Goal: Information Seeking & Learning: Learn about a topic

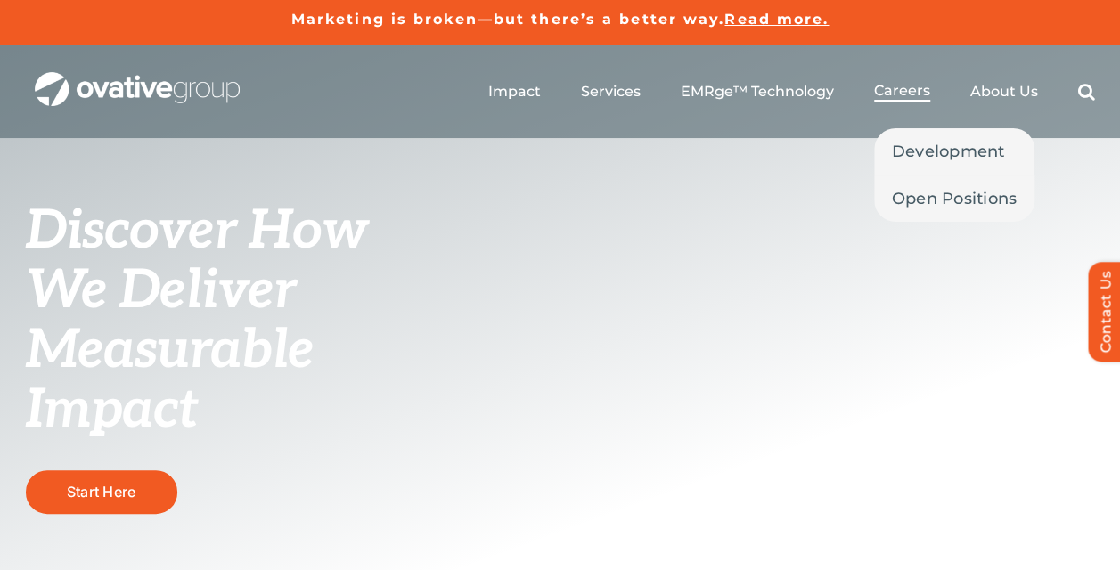
click at [889, 86] on span "Careers" at bounding box center [902, 91] width 56 height 18
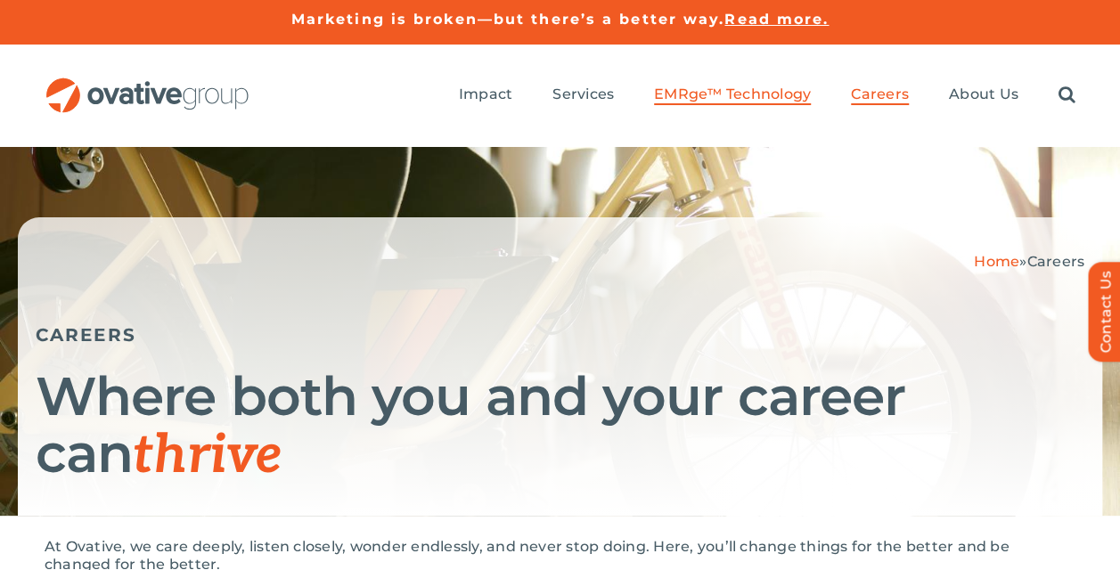
click at [722, 102] on span "EMRge™ Technology" at bounding box center [732, 95] width 157 height 18
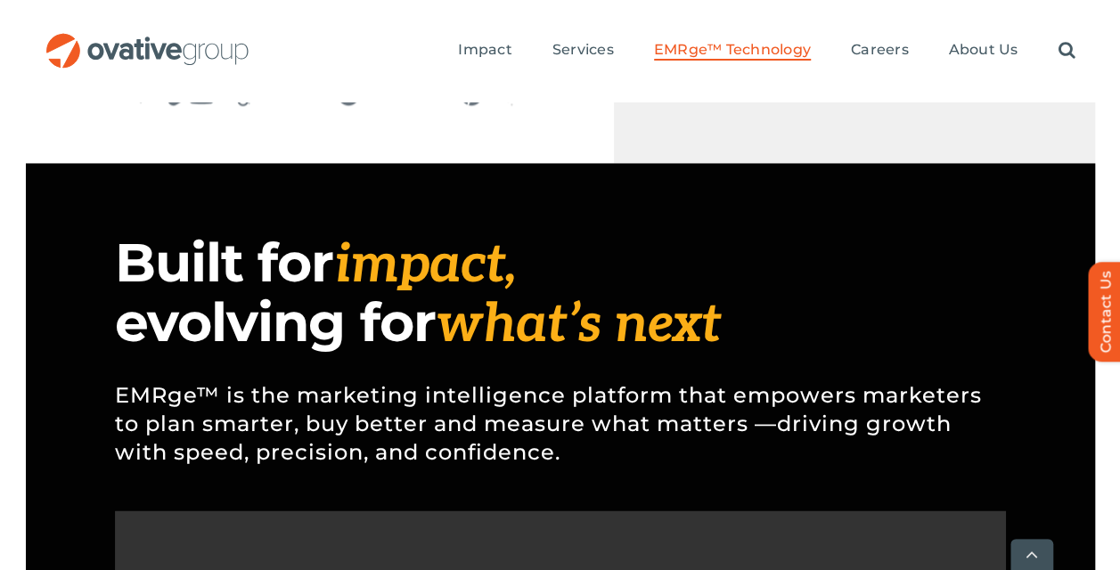
scroll to position [1326, 0]
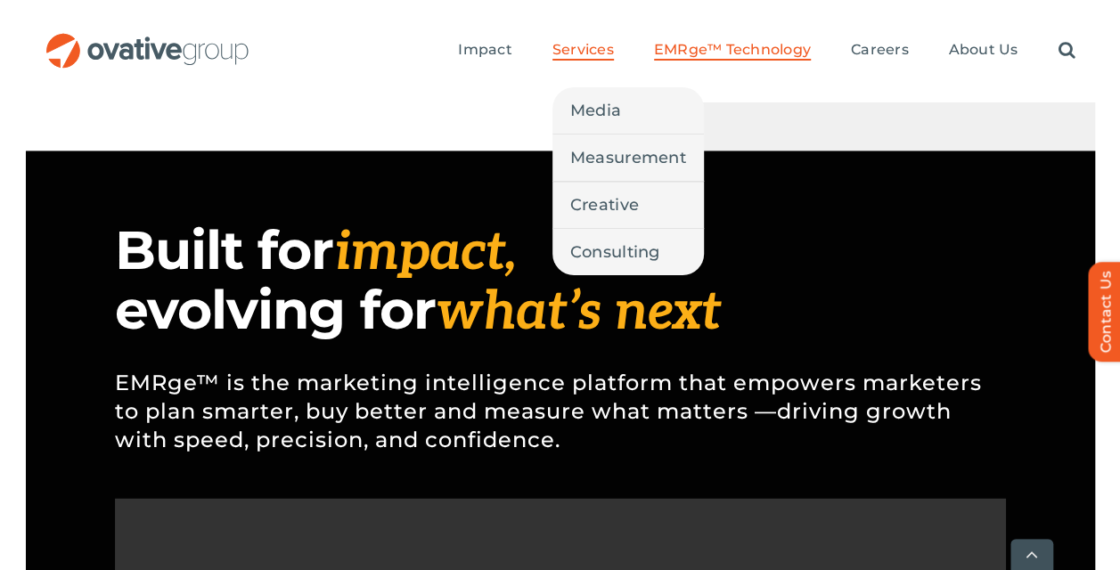
click at [600, 57] on span "Services" at bounding box center [582, 50] width 61 height 18
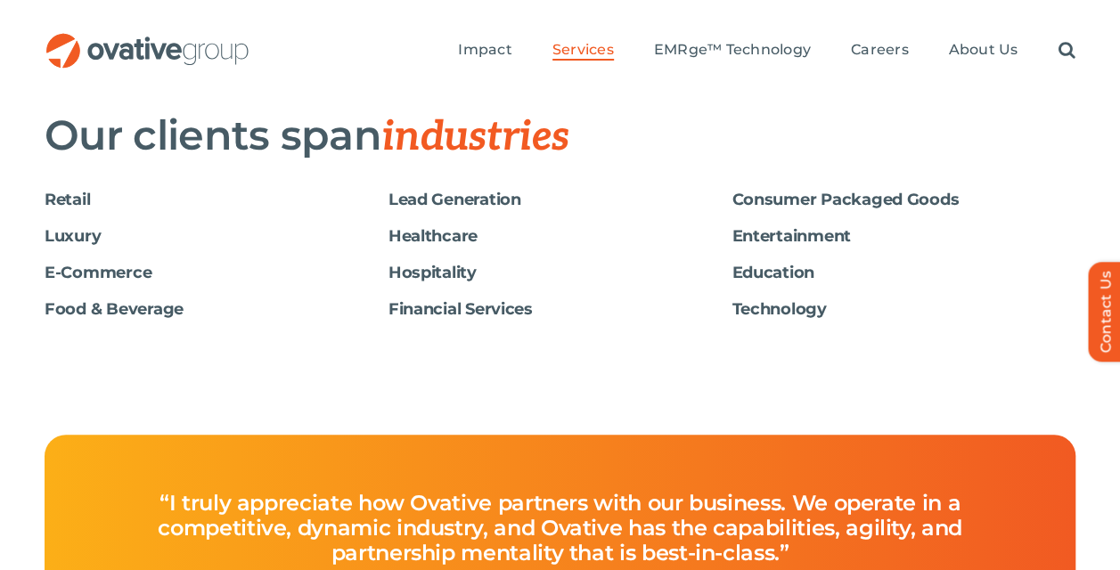
scroll to position [3875, 0]
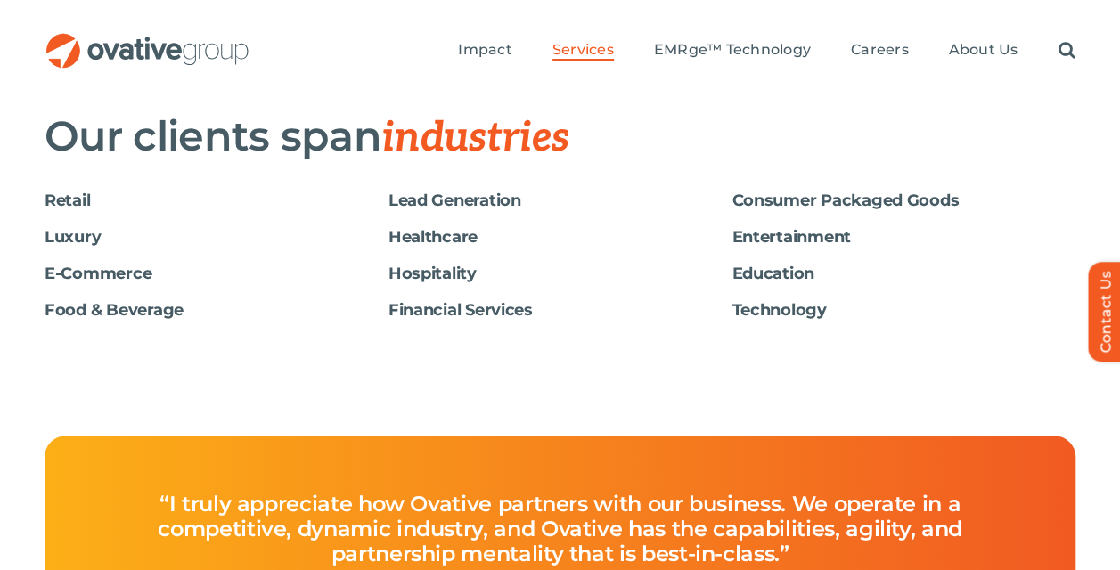
click at [57, 196] on h6 "Retail" at bounding box center [217, 201] width 344 height 19
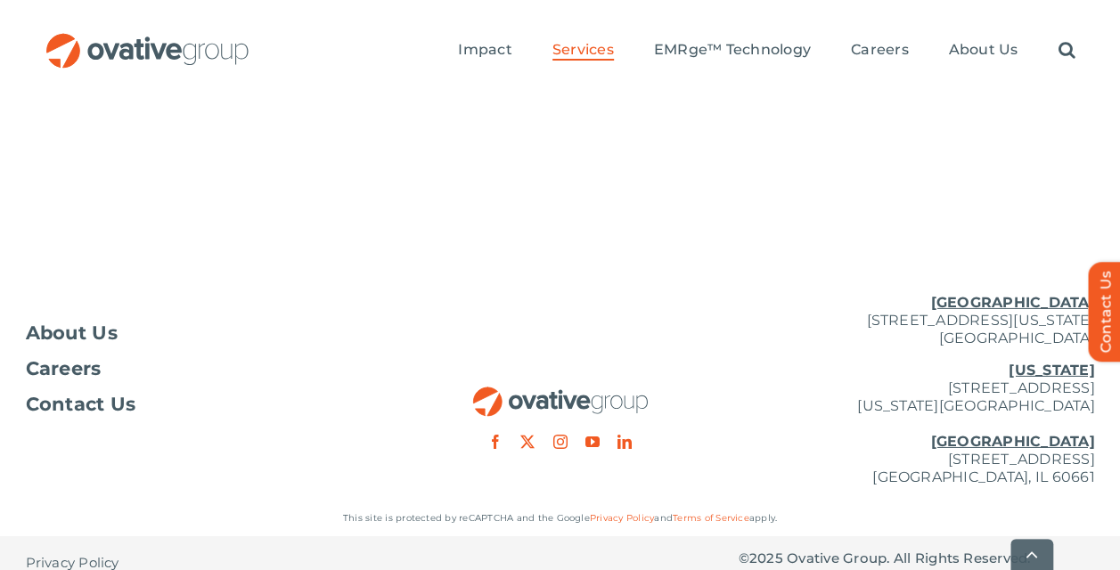
scroll to position [6049, 0]
click at [85, 369] on span "Careers" at bounding box center [64, 368] width 76 height 18
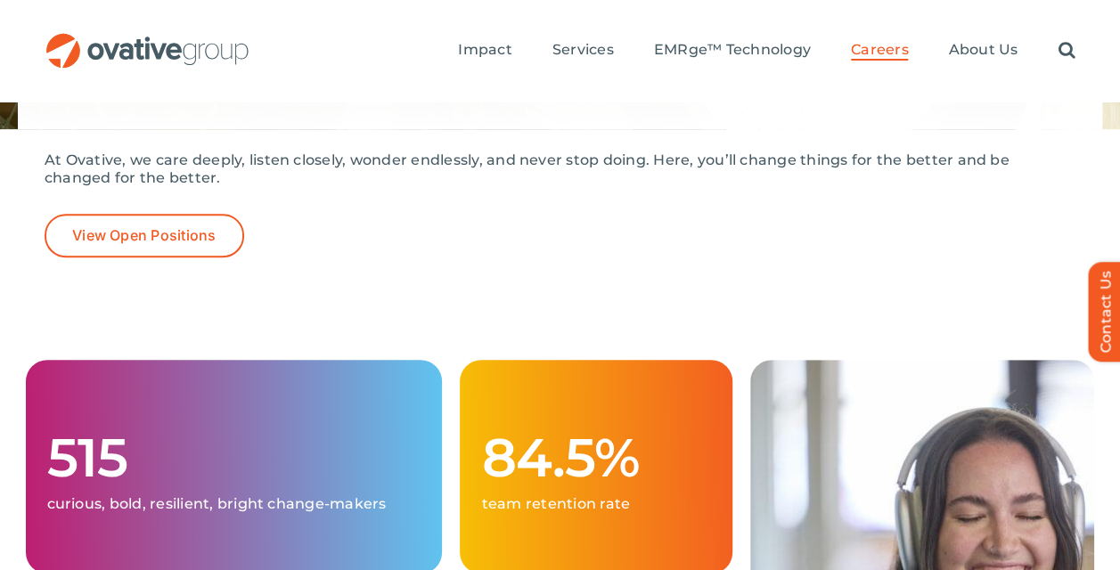
scroll to position [386, 0]
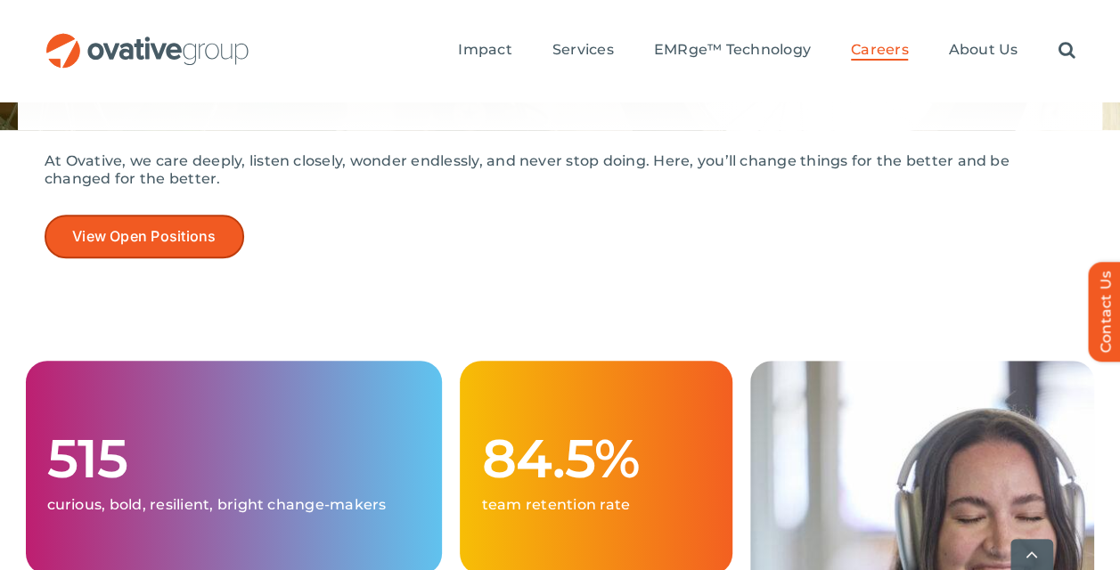
click at [210, 244] on span "View Open Positions" at bounding box center [144, 236] width 144 height 17
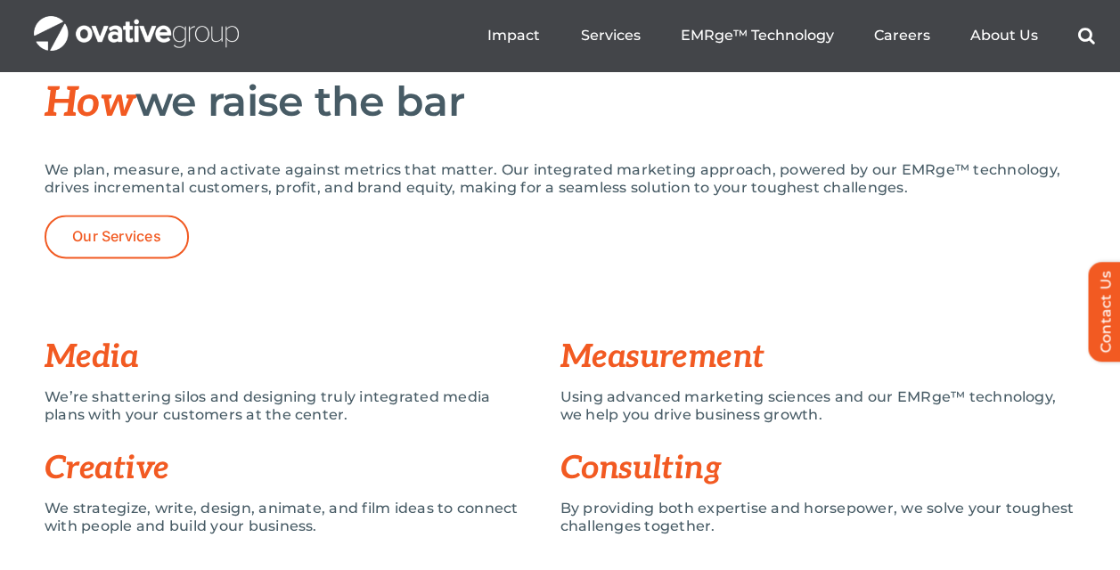
scroll to position [1350, 0]
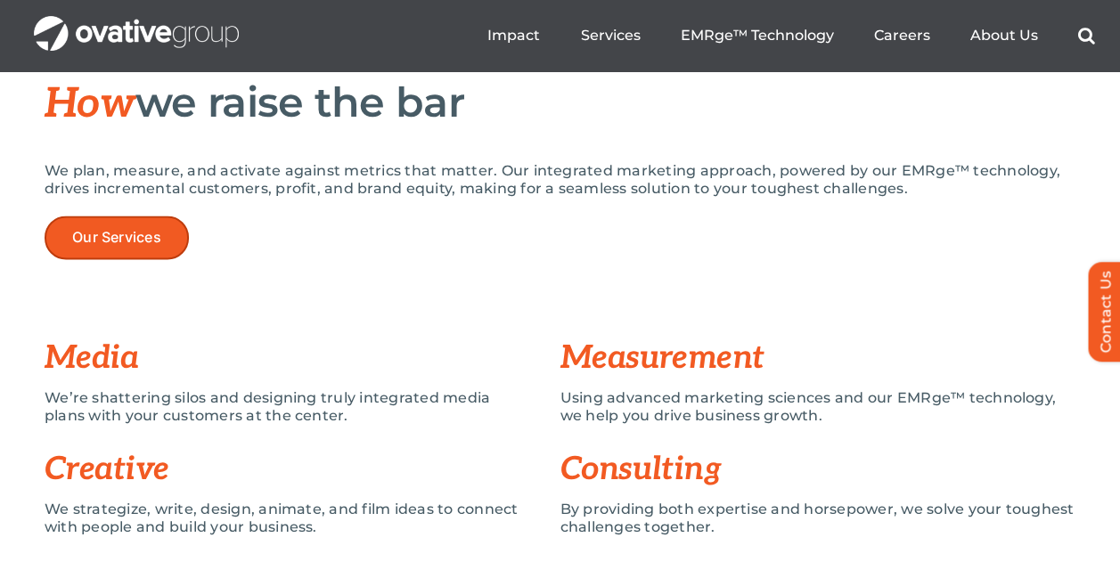
click at [121, 253] on link "Our Services" at bounding box center [117, 238] width 144 height 44
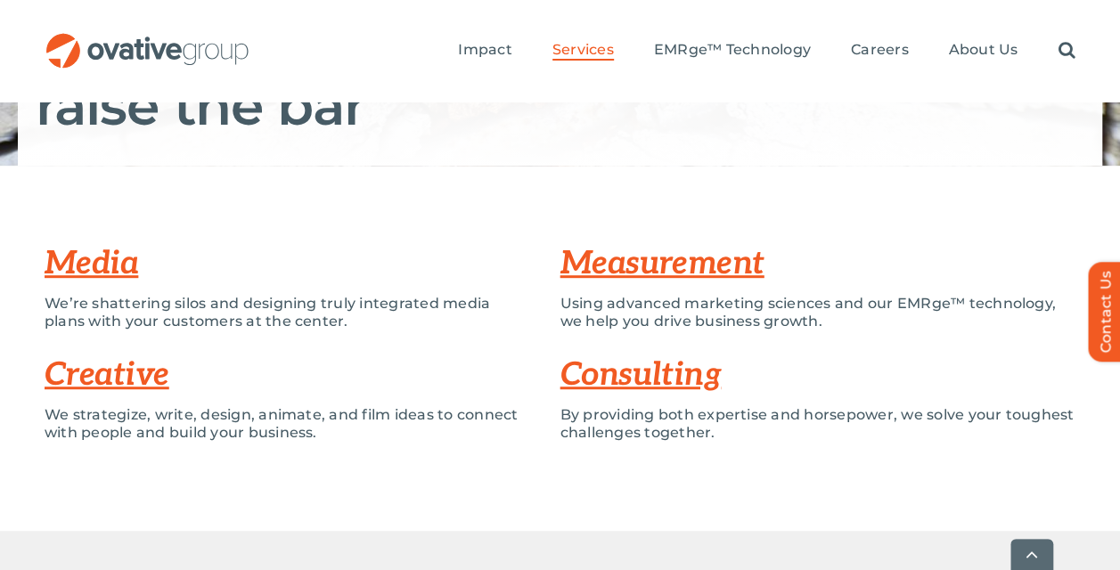
scroll to position [349, 0]
click at [649, 269] on link "Measurement" at bounding box center [662, 264] width 204 height 39
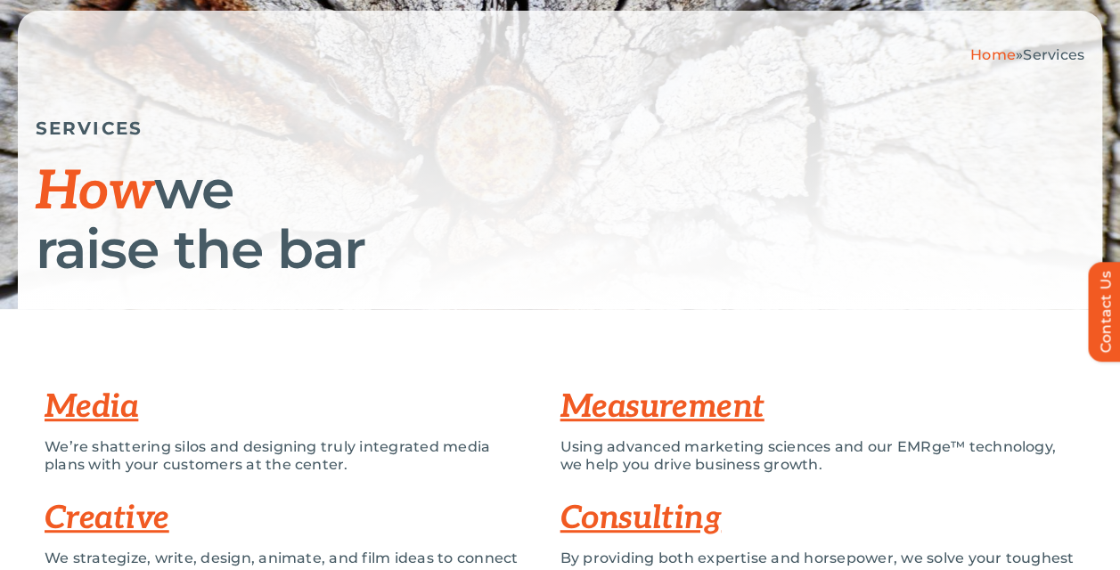
scroll to position [0, 0]
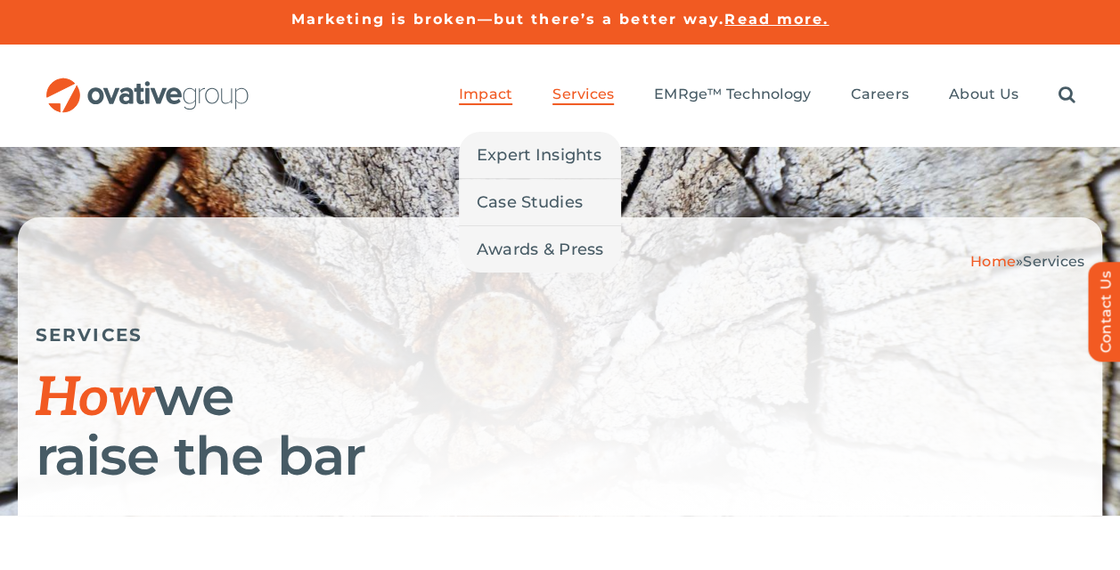
click at [474, 95] on span "Impact" at bounding box center [485, 95] width 53 height 18
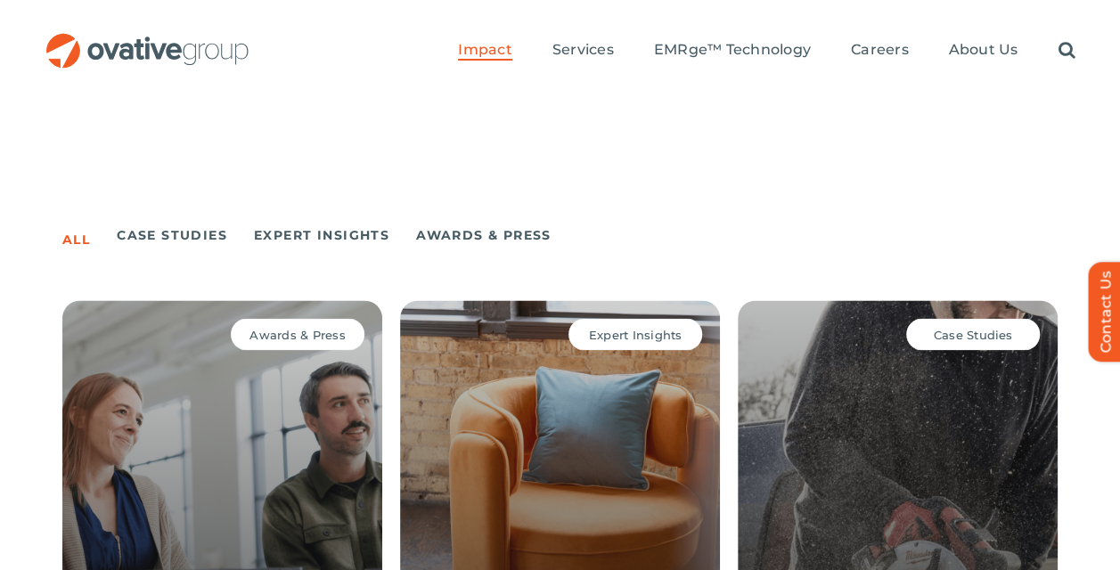
scroll to position [1331, 0]
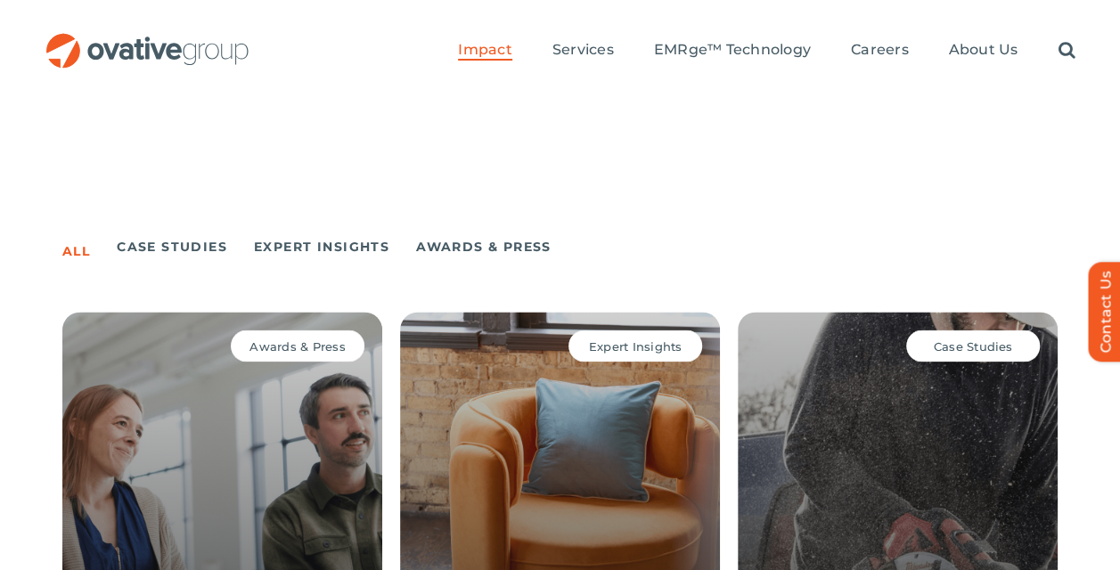
click at [1000, 347] on span "Case Studies" at bounding box center [973, 346] width 79 height 14
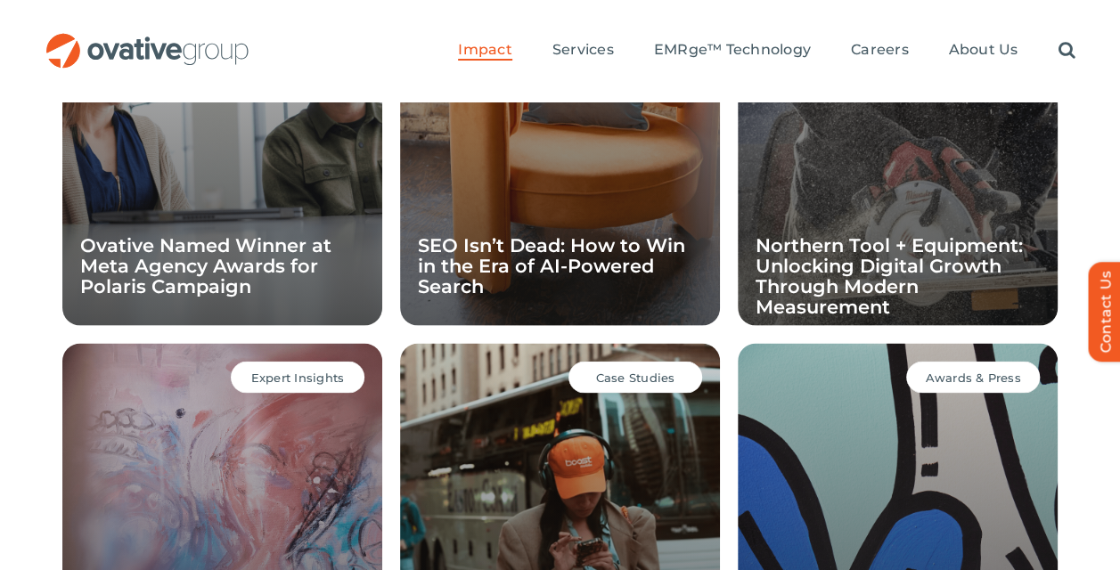
scroll to position [1181, 0]
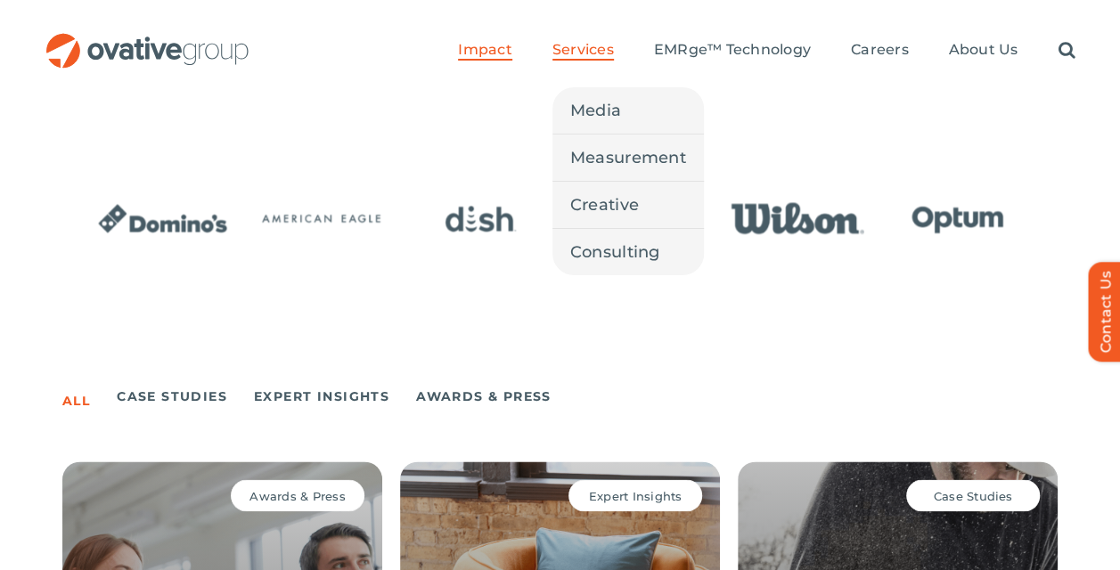
click at [581, 53] on span "Services" at bounding box center [582, 50] width 61 height 18
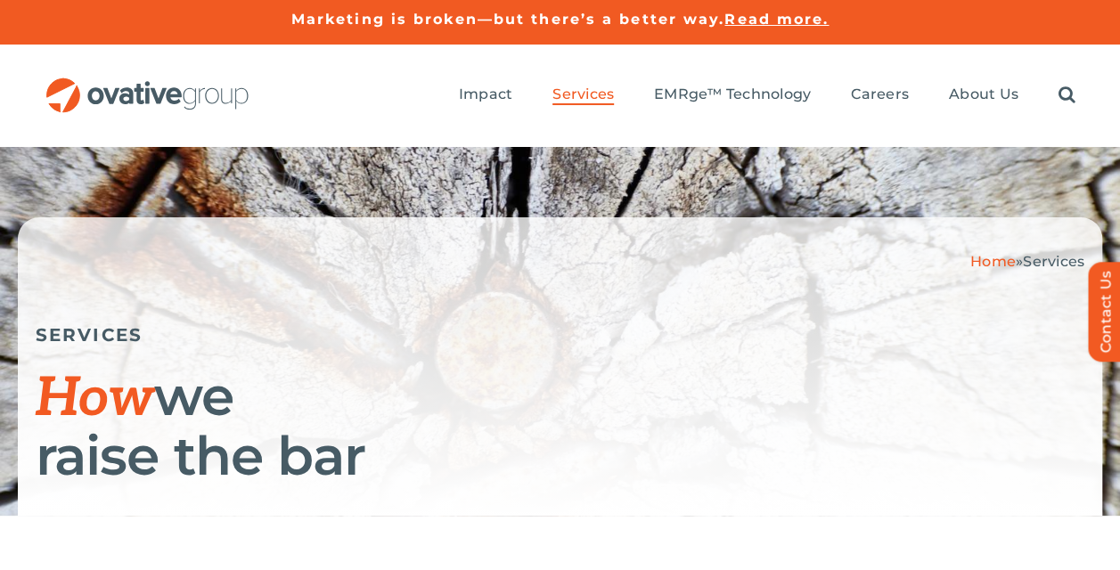
scroll to position [72, 0]
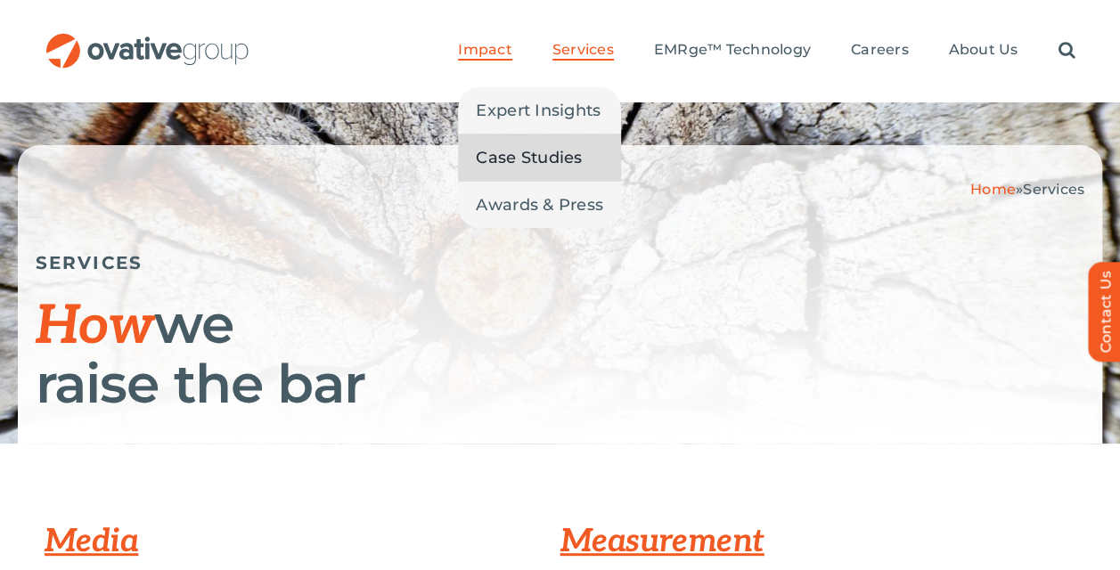
click at [508, 149] on span "Case Studies" at bounding box center [529, 157] width 106 height 25
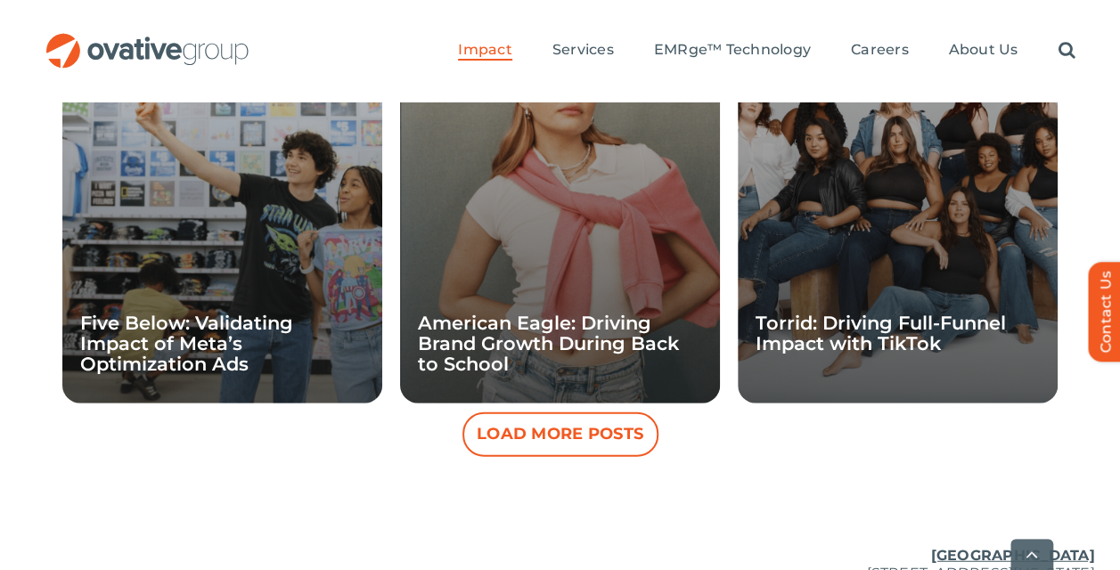
scroll to position [1976, 0]
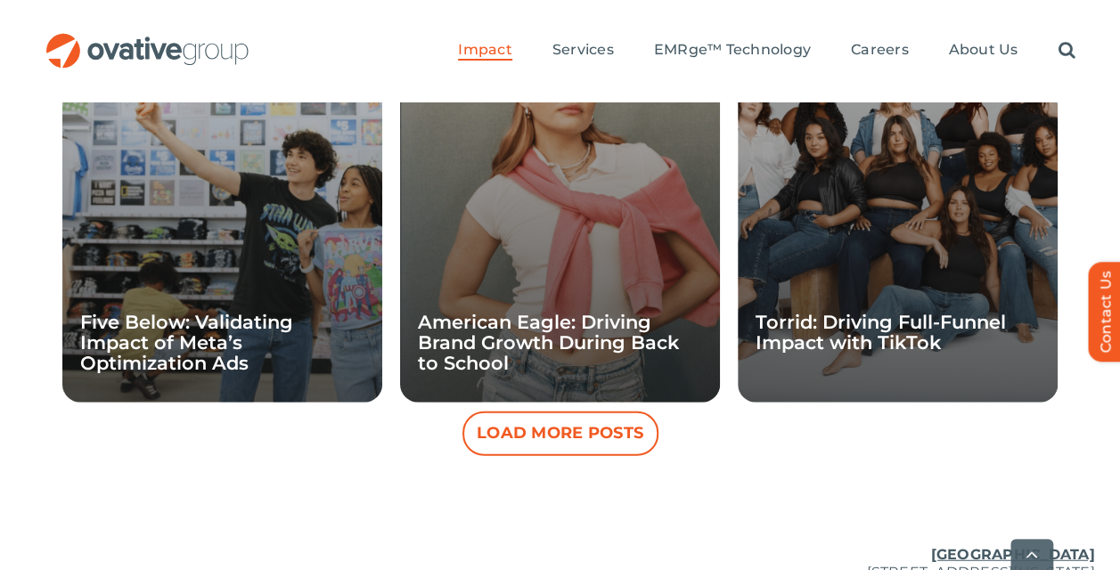
click at [624, 428] on button "Load More Posts" at bounding box center [560, 434] width 196 height 45
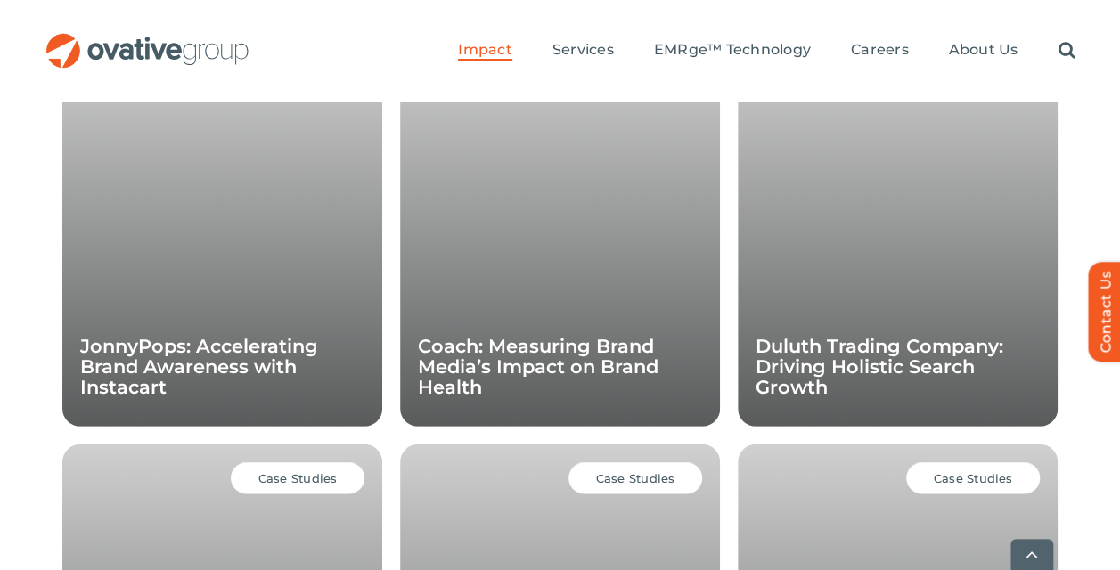
scroll to position [2388, 0]
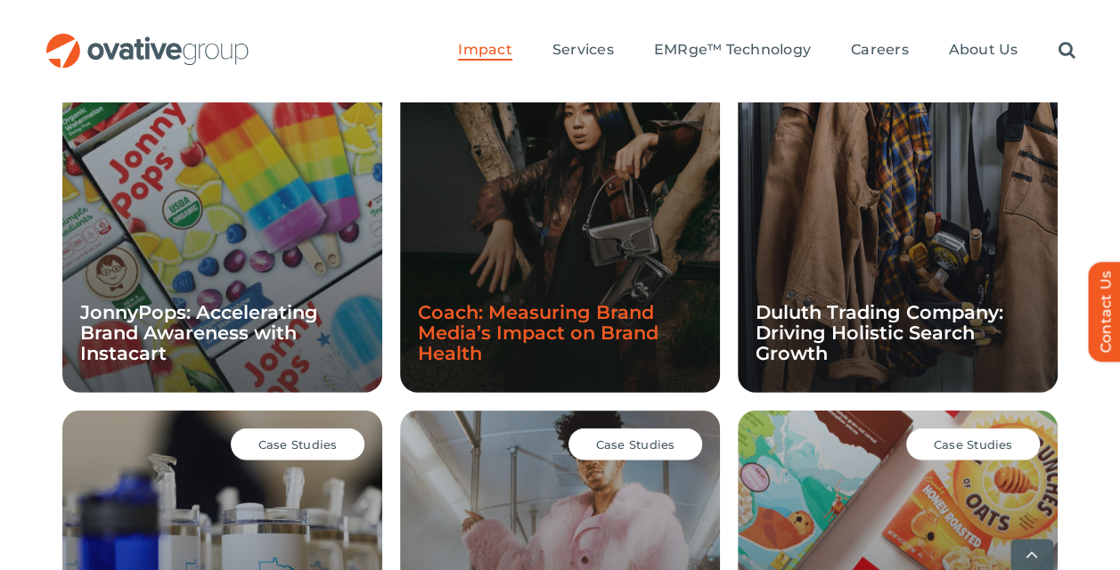
click at [563, 337] on link "Coach: Measuring Brand Media’s Impact on Brand Health" at bounding box center [538, 332] width 241 height 63
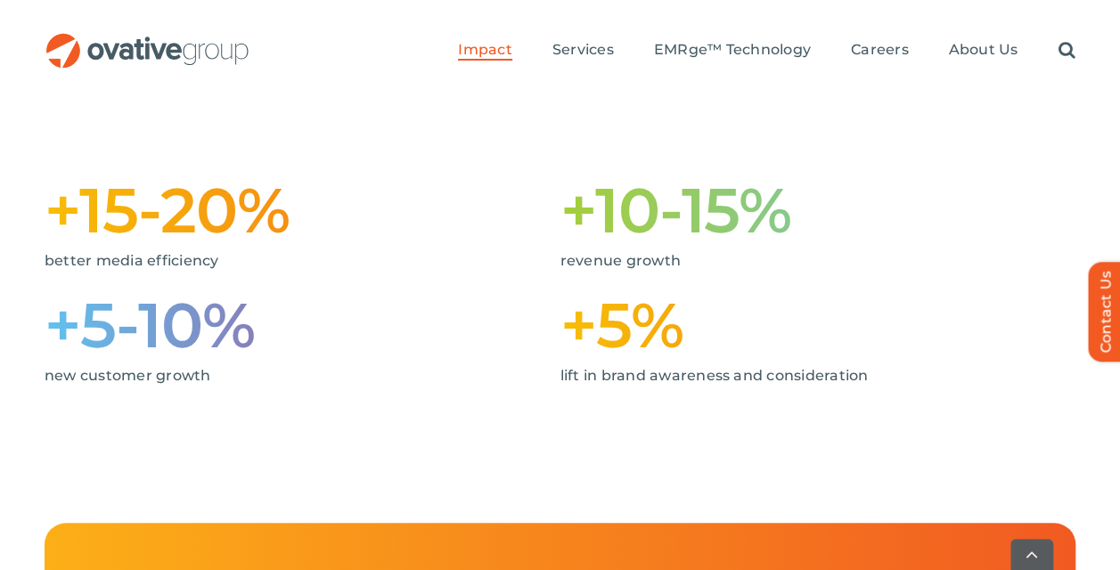
scroll to position [524, 0]
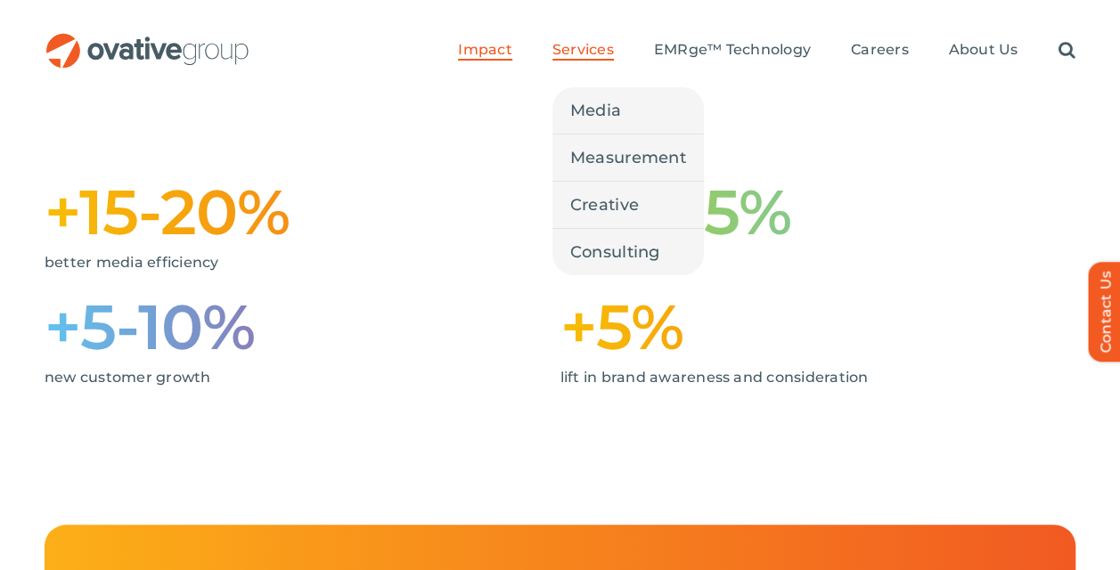
click at [577, 46] on span "Services" at bounding box center [582, 50] width 61 height 18
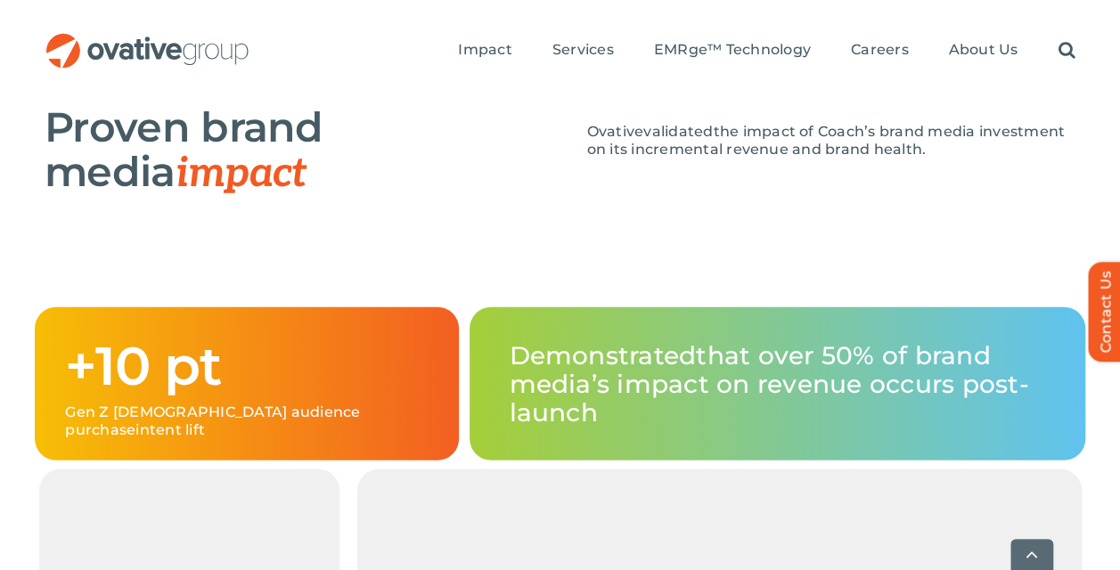
scroll to position [2013, 0]
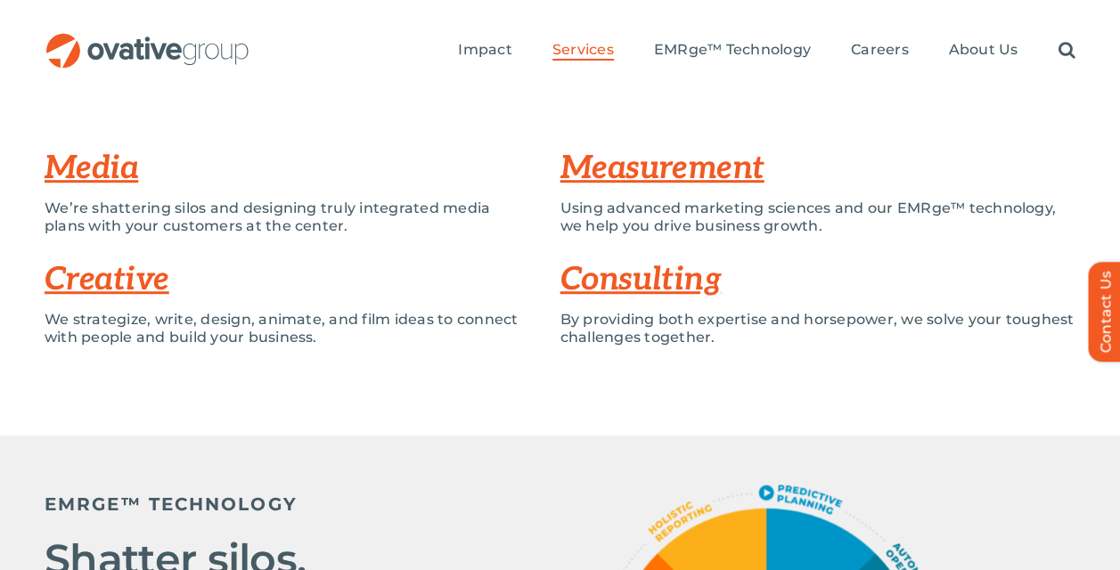
scroll to position [452, 0]
